Goal: Check status: Check status

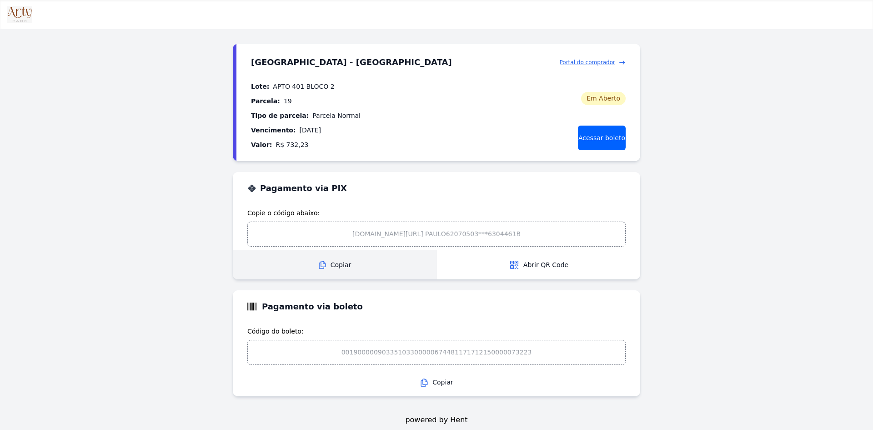
click at [332, 268] on span "Copiar" at bounding box center [334, 265] width 203 height 10
click at [600, 133] on link "Acessar boleto" at bounding box center [602, 138] width 48 height 25
click at [601, 60] on span "Portal do comprador" at bounding box center [588, 62] width 56 height 8
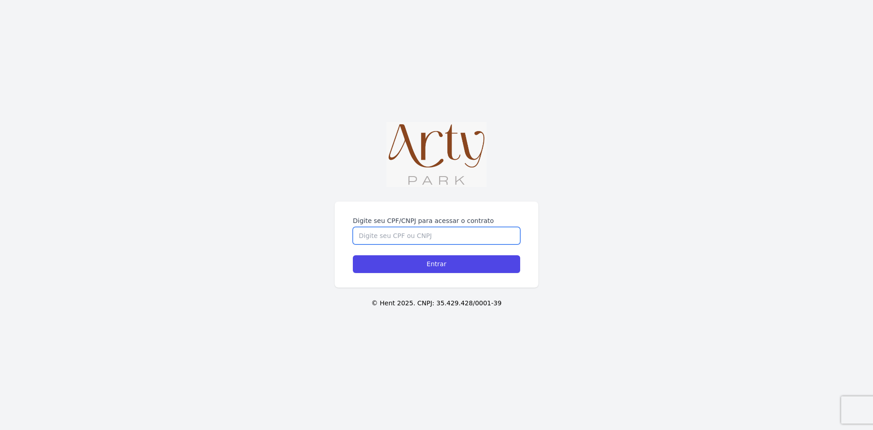
click at [449, 234] on input "Digite seu CPF/CNPJ para acessar o contrato" at bounding box center [436, 235] width 167 height 17
type input "60113961006"
click at [353, 255] on input "Entrar" at bounding box center [436, 264] width 167 height 18
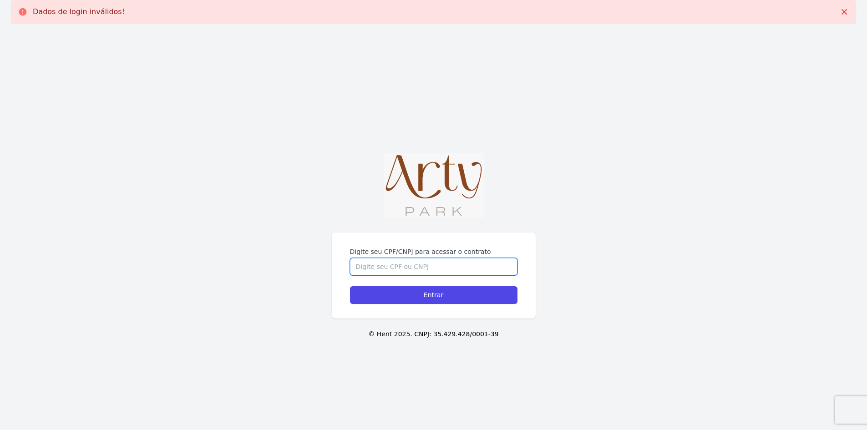
click at [424, 262] on input "Digite seu CPF/CNPJ para acessar o contrato" at bounding box center [433, 266] width 167 height 17
type input "60113961006"
click at [350, 286] on input "Entrar" at bounding box center [433, 295] width 167 height 18
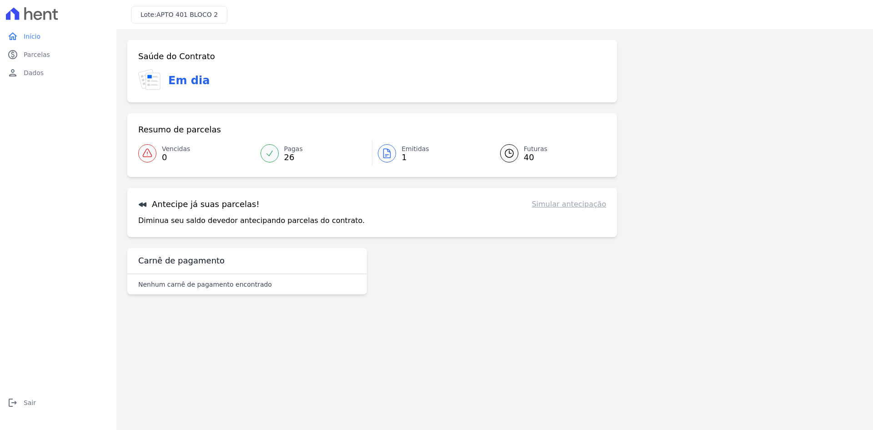
drag, startPoint x: 296, startPoint y: 187, endPoint x: 306, endPoint y: 181, distance: 12.1
click at [302, 182] on div "Saúde do Contrato Em dia Resumo de parcelas Vencidas 0 Pagas 26 Emitidas 1 Futu…" at bounding box center [372, 138] width 490 height 197
drag, startPoint x: 150, startPoint y: 221, endPoint x: 260, endPoint y: 216, distance: 110.6
click at [151, 221] on p "Diminua seu saldo devedor antecipando parcelas do contrato." at bounding box center [251, 220] width 227 height 11
click at [558, 203] on link "Simular antecipação" at bounding box center [569, 204] width 75 height 11
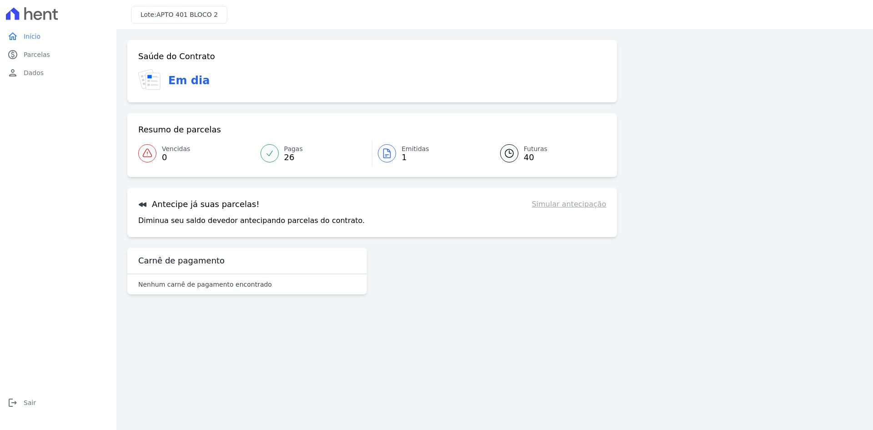
click at [514, 152] on icon at bounding box center [509, 153] width 11 height 11
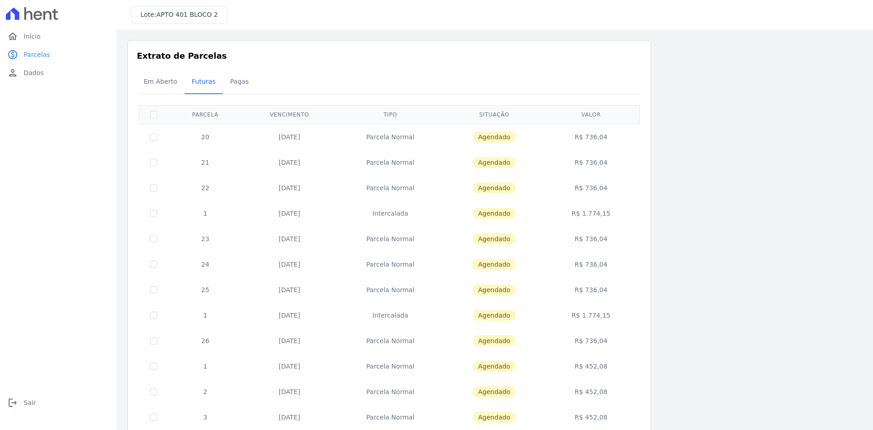
drag, startPoint x: 376, startPoint y: 212, endPoint x: 408, endPoint y: 212, distance: 31.8
click at [408, 212] on td "Intercalada" at bounding box center [391, 213] width 108 height 25
click at [413, 240] on td "Parcela Normal" at bounding box center [391, 238] width 108 height 25
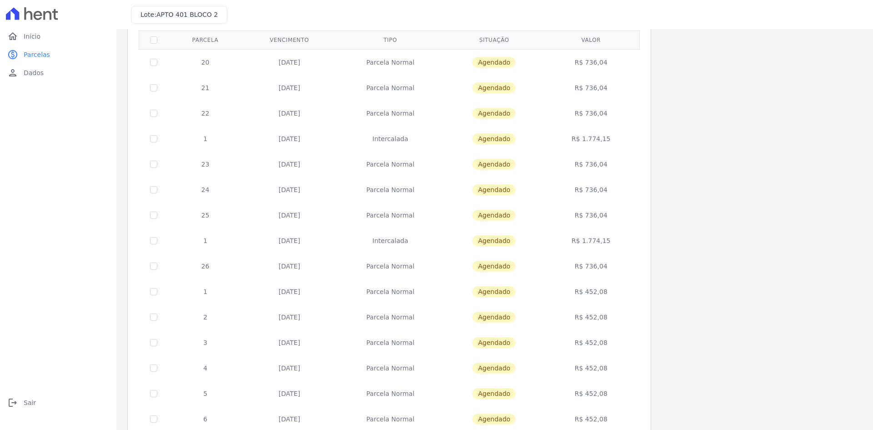
scroll to position [29, 0]
